Goal: Information Seeking & Learning: Learn about a topic

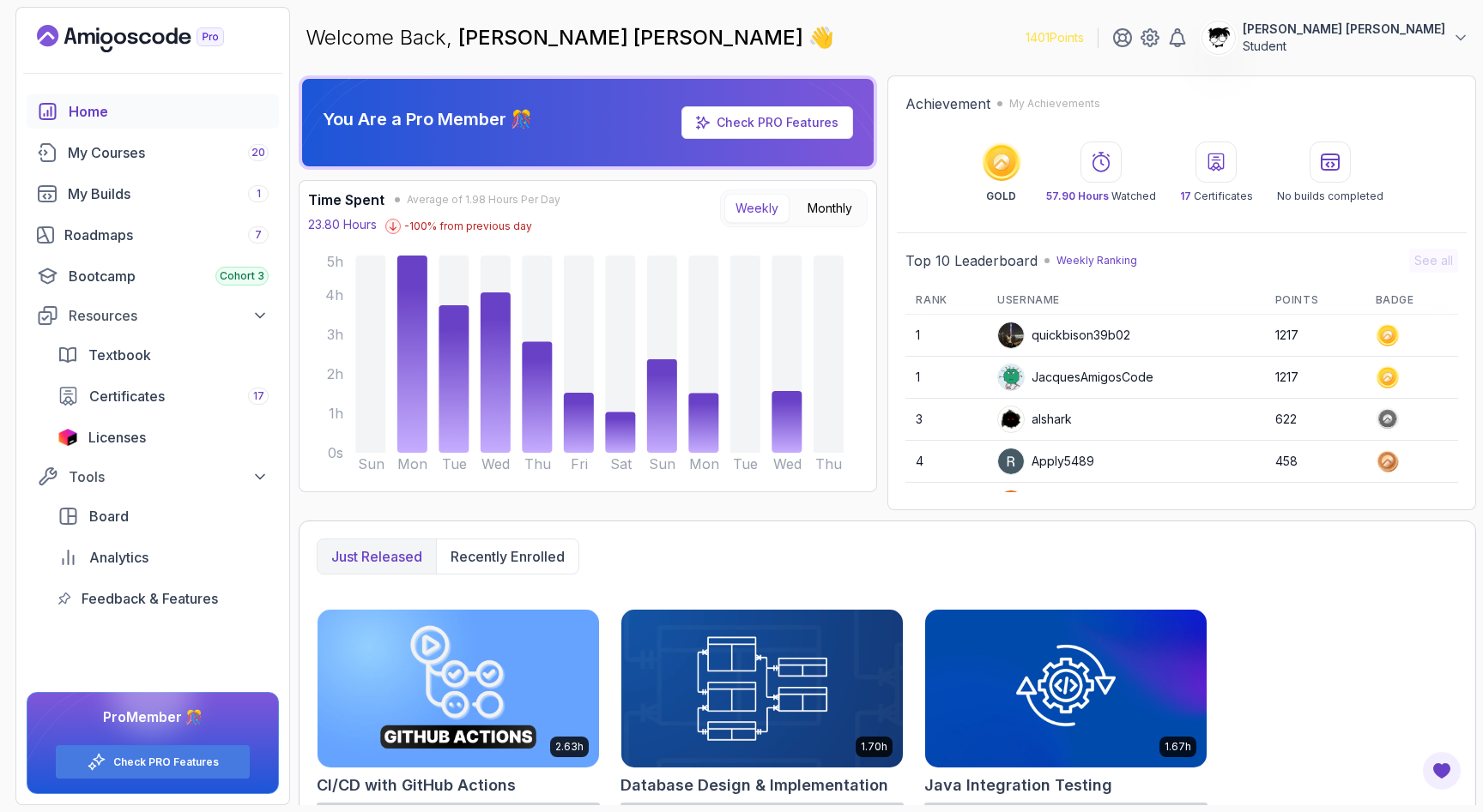
click at [142, 215] on div "Home My Courses 20 My Builds 1 Roadmaps 7 Bootcamp Cohort 3 Resources Textbook …" at bounding box center [152, 356] width 253 height 522
click at [136, 200] on div "My Builds 1" at bounding box center [168, 194] width 201 height 21
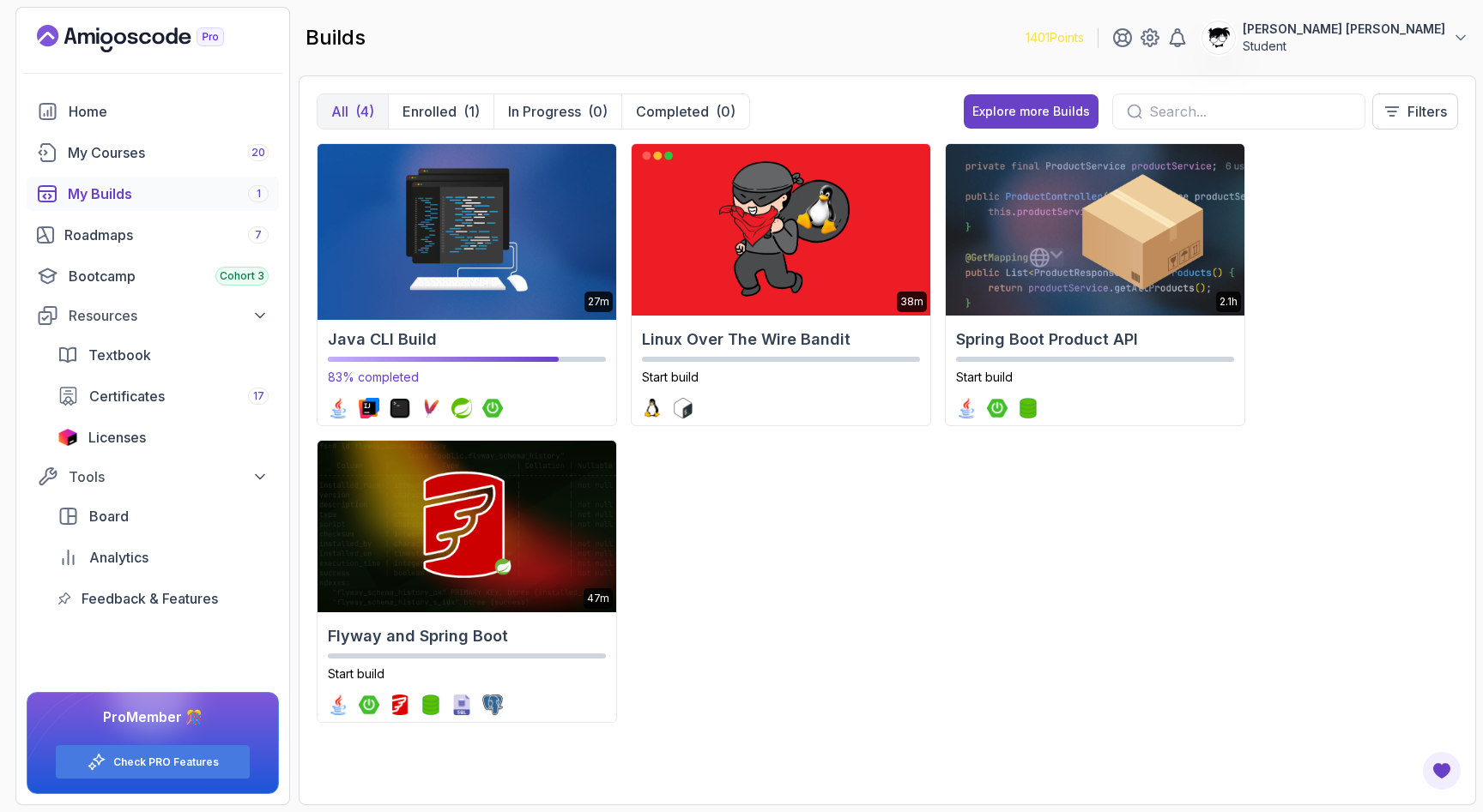
click at [520, 305] on img at bounding box center [467, 230] width 314 height 180
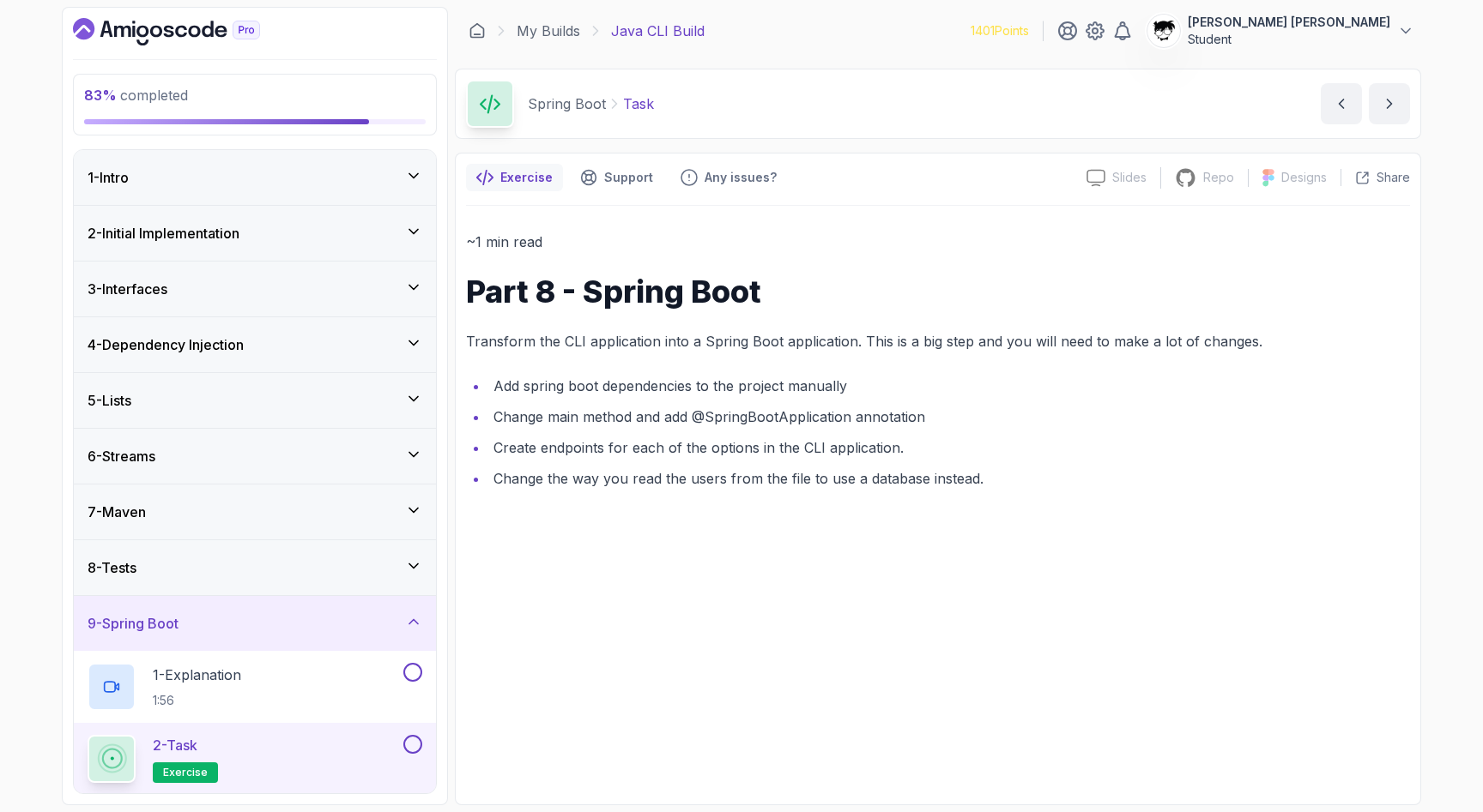
click at [233, 566] on div "8 - Tests" at bounding box center [255, 568] width 334 height 21
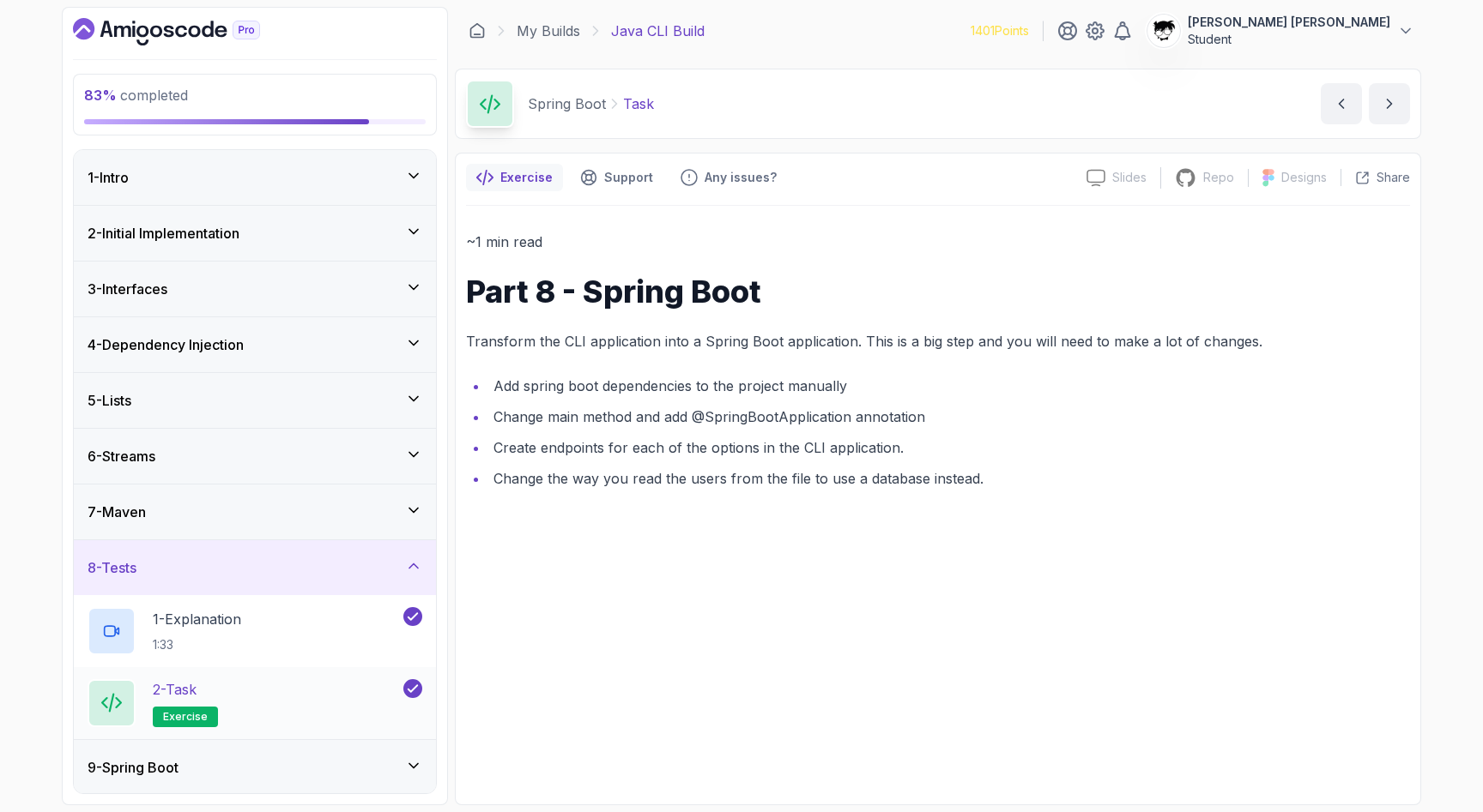
click at [238, 704] on div "2 - Task exercise" at bounding box center [243, 703] width 313 height 48
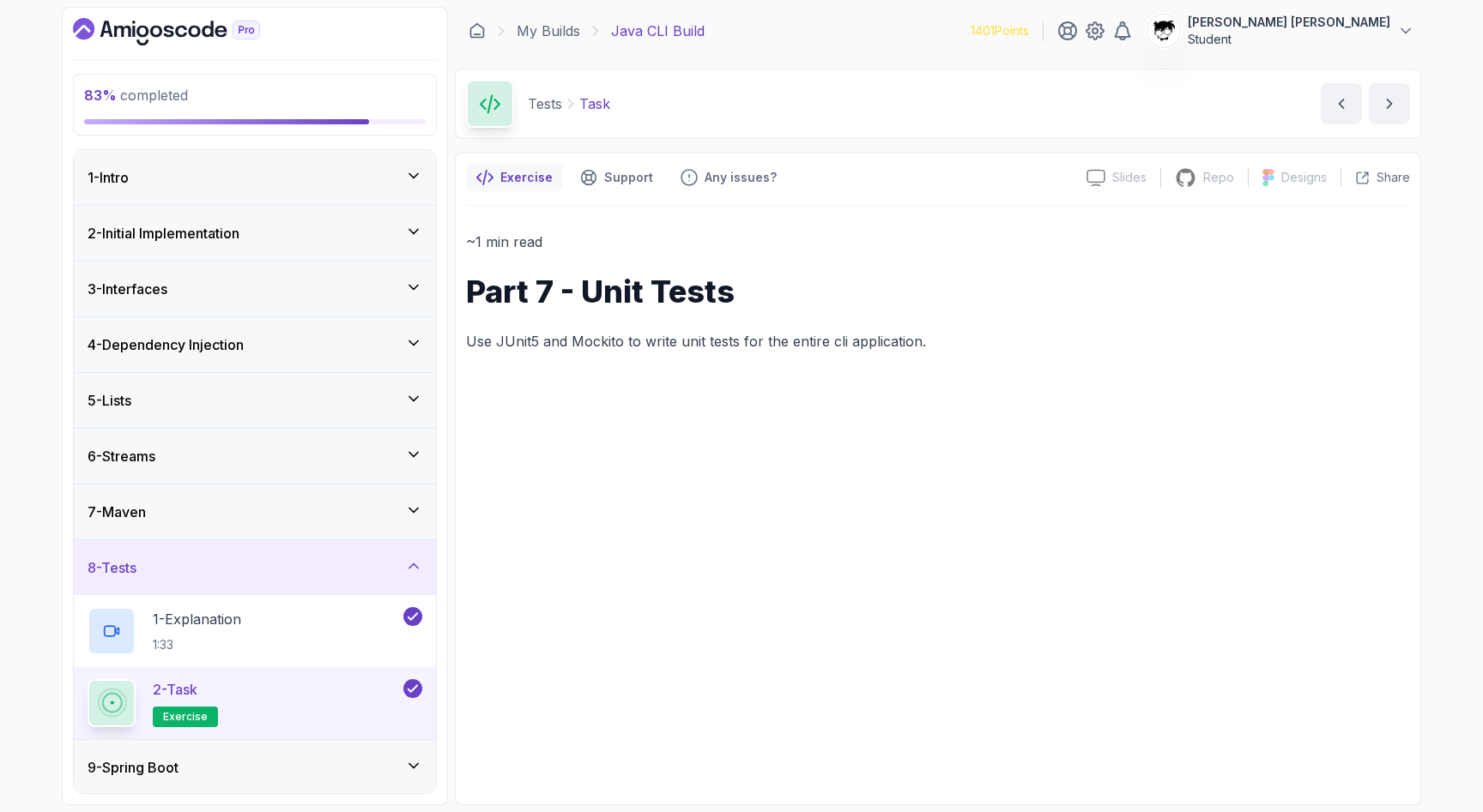
click at [226, 498] on div "7 - Maven" at bounding box center [255, 512] width 363 height 54
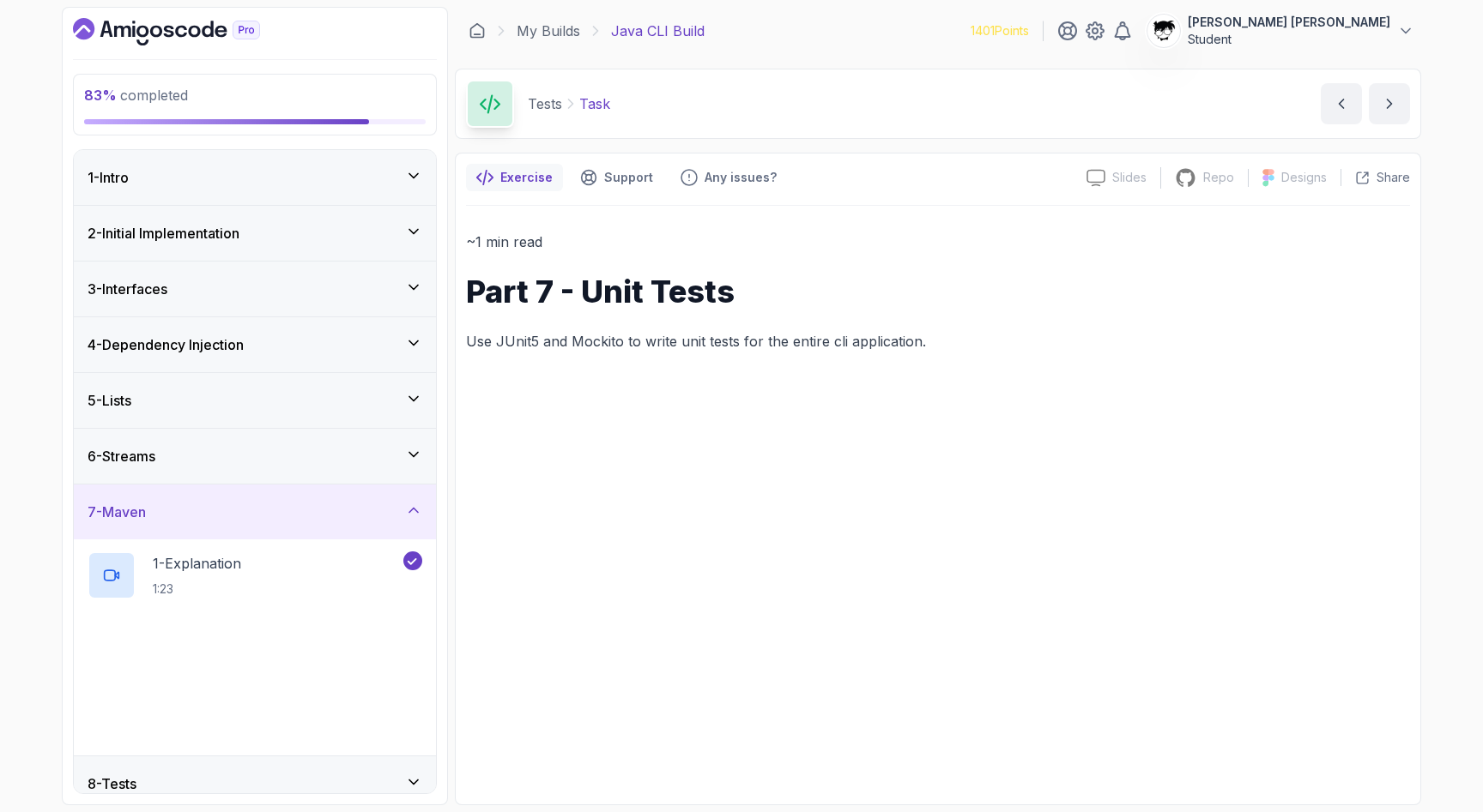
click at [198, 462] on div "6 - Streams" at bounding box center [255, 456] width 334 height 21
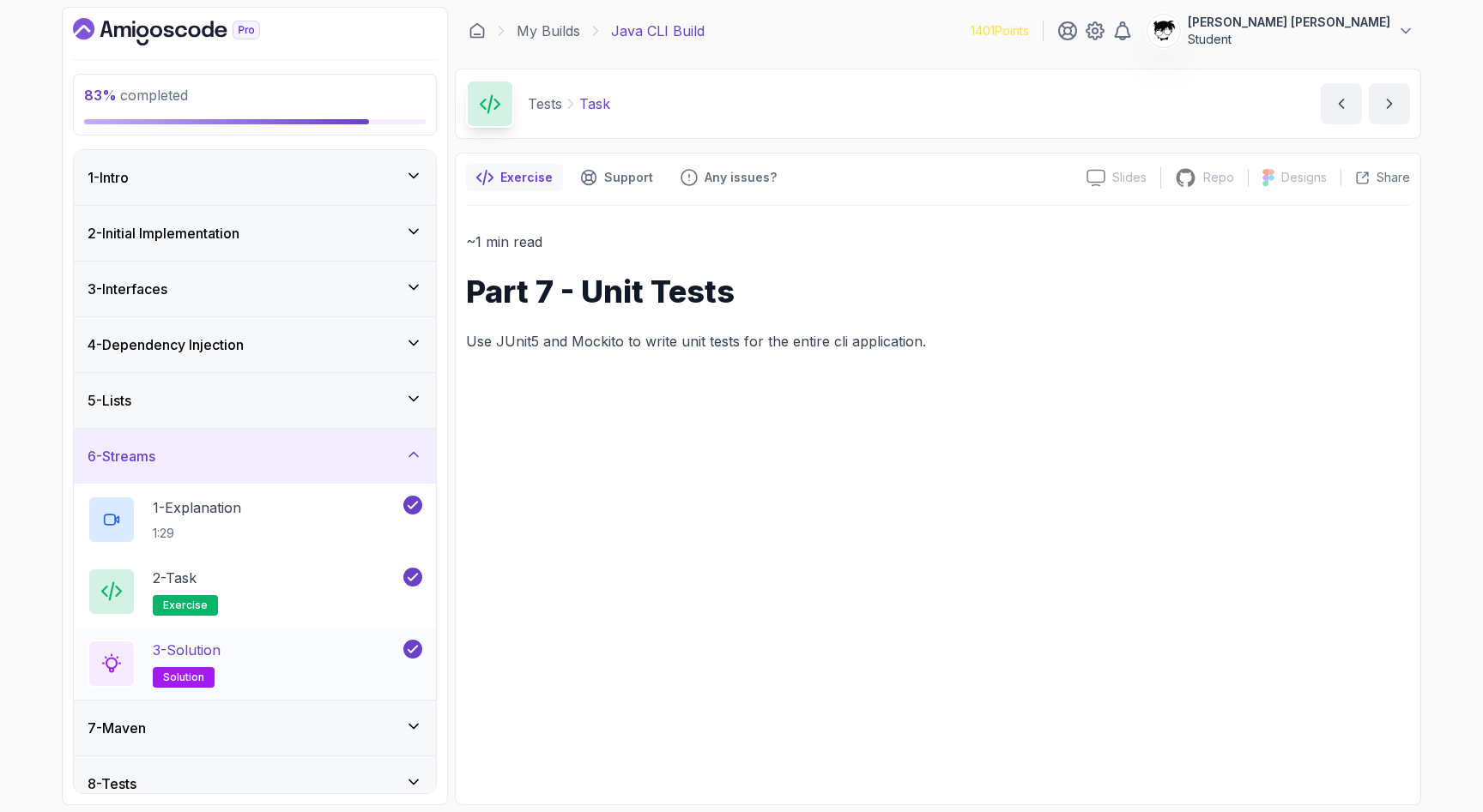
click at [197, 693] on div "3 - Solution solution" at bounding box center [255, 664] width 363 height 72
click at [293, 675] on div "3 - Solution solution" at bounding box center [243, 664] width 313 height 48
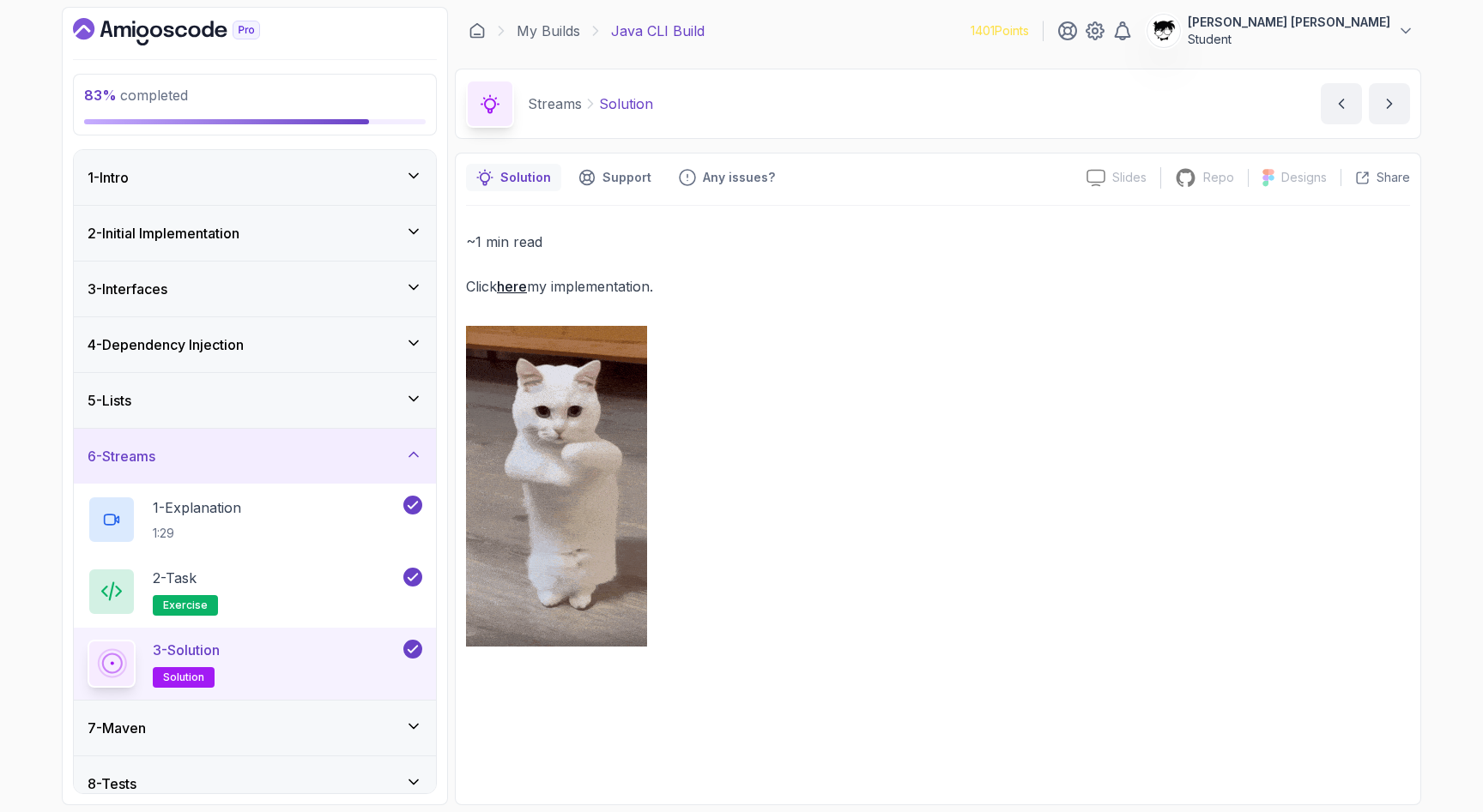
click at [512, 282] on link "here" at bounding box center [512, 286] width 30 height 17
